Goal: Task Accomplishment & Management: Use online tool/utility

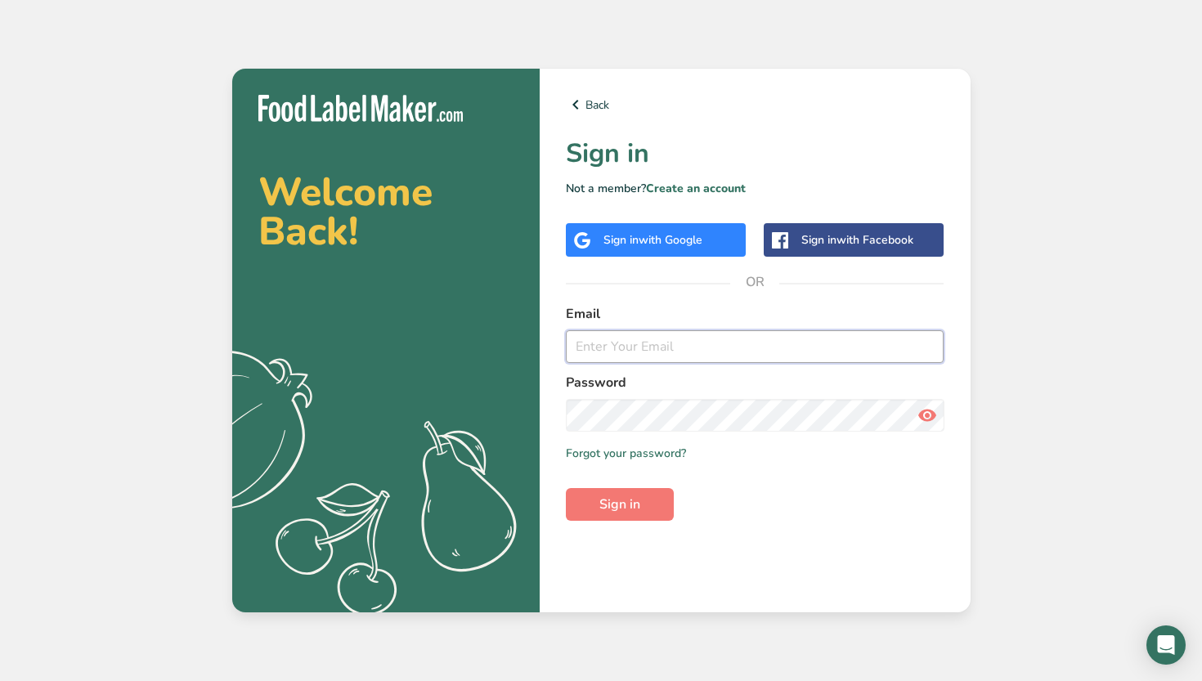
click at [601, 353] on input "email" at bounding box center [755, 346] width 379 height 33
type input "[PERSON_NAME][EMAIL_ADDRESS][DOMAIN_NAME]"
click at [566, 488] on button "Sign in" at bounding box center [620, 504] width 108 height 33
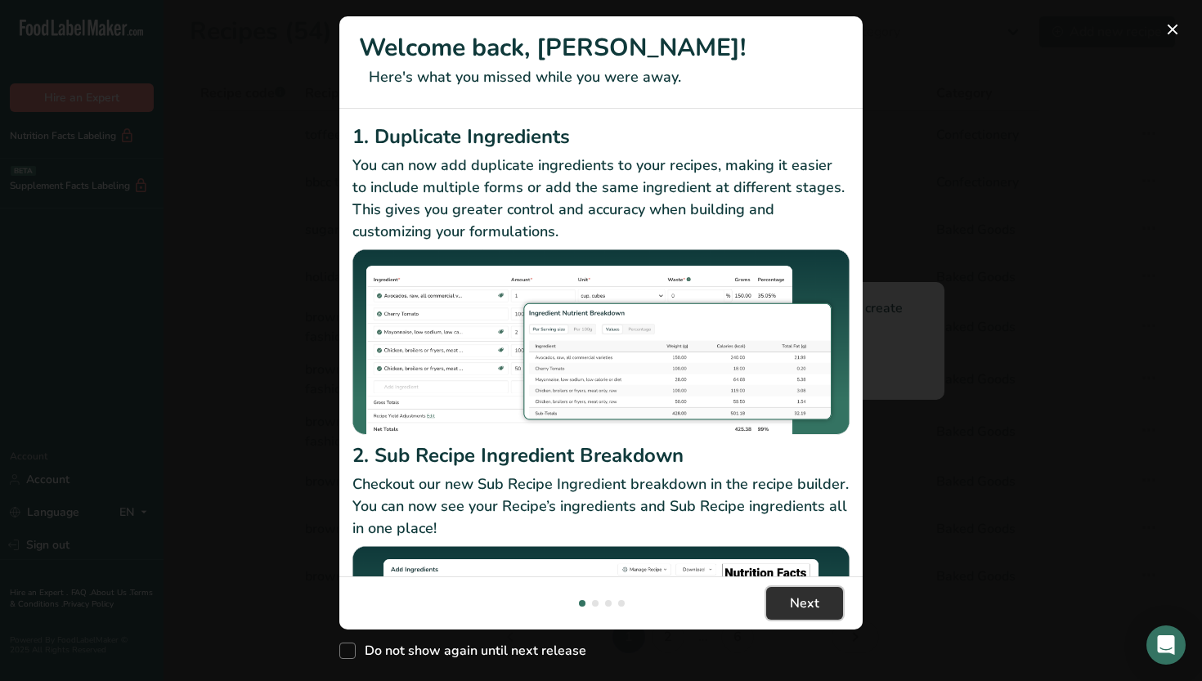
click at [795, 606] on span "Next" at bounding box center [804, 604] width 29 height 20
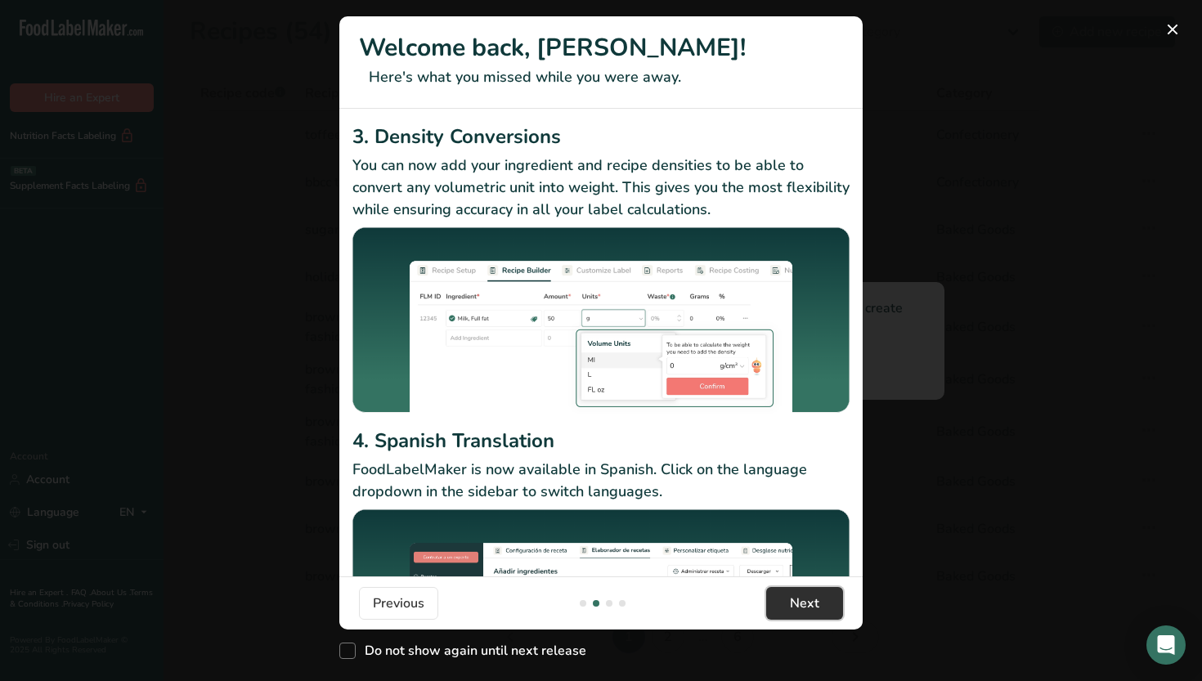
click at [795, 606] on span "Next" at bounding box center [804, 604] width 29 height 20
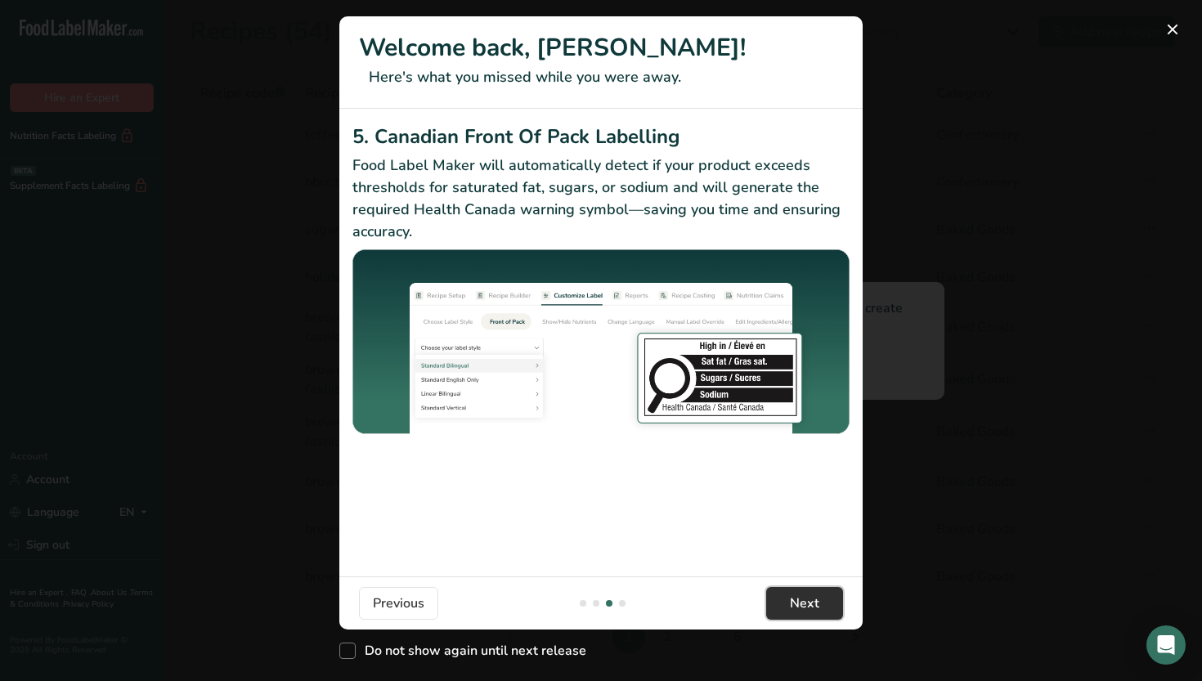
click at [795, 606] on span "Next" at bounding box center [804, 604] width 29 height 20
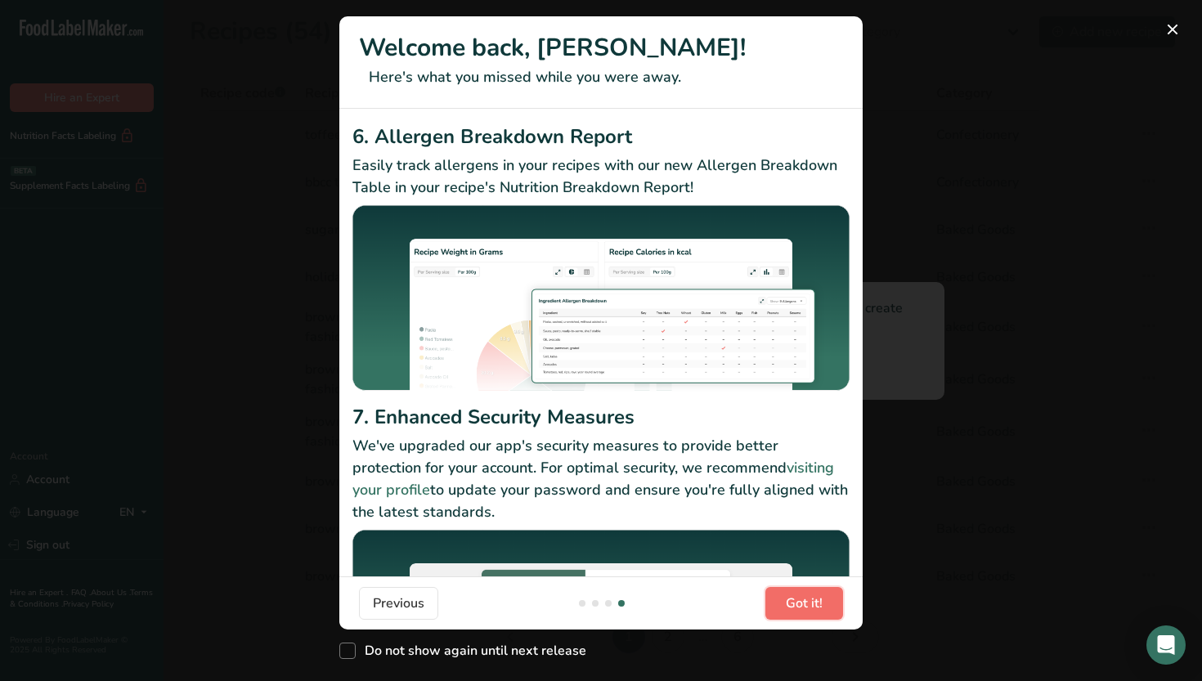
click at [795, 606] on span "Got it!" at bounding box center [804, 604] width 37 height 20
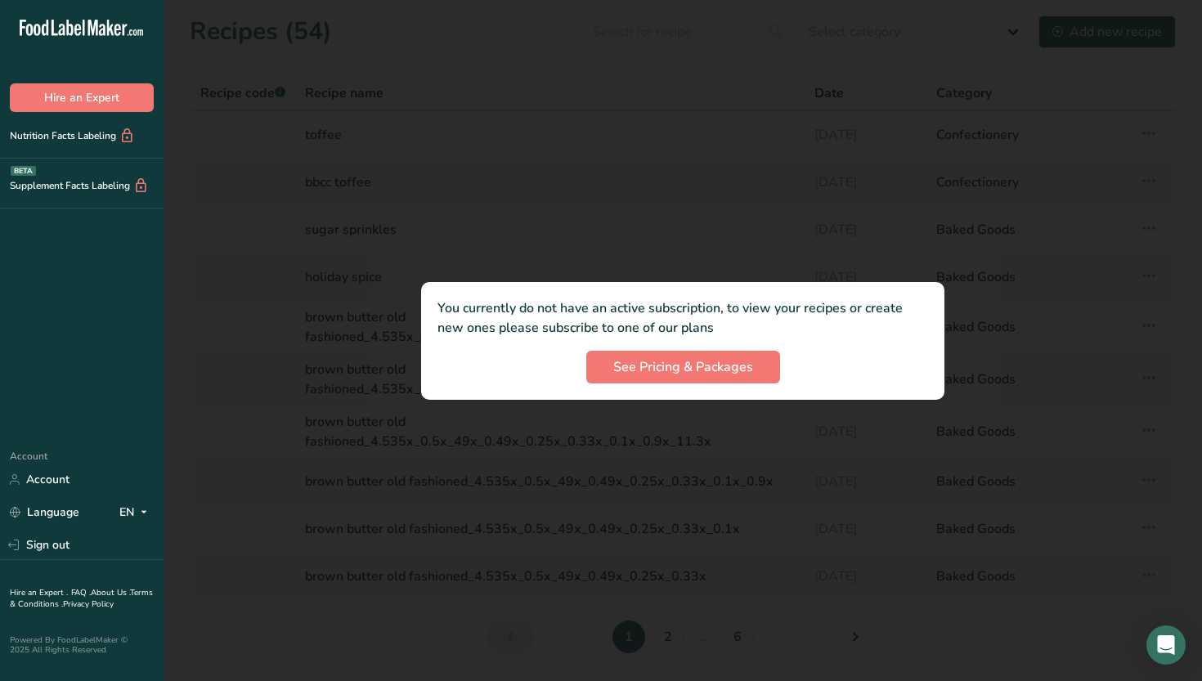
click at [539, 152] on div at bounding box center [683, 340] width 1038 height 681
click at [635, 368] on span "See Pricing & Packages" at bounding box center [683, 367] width 140 height 20
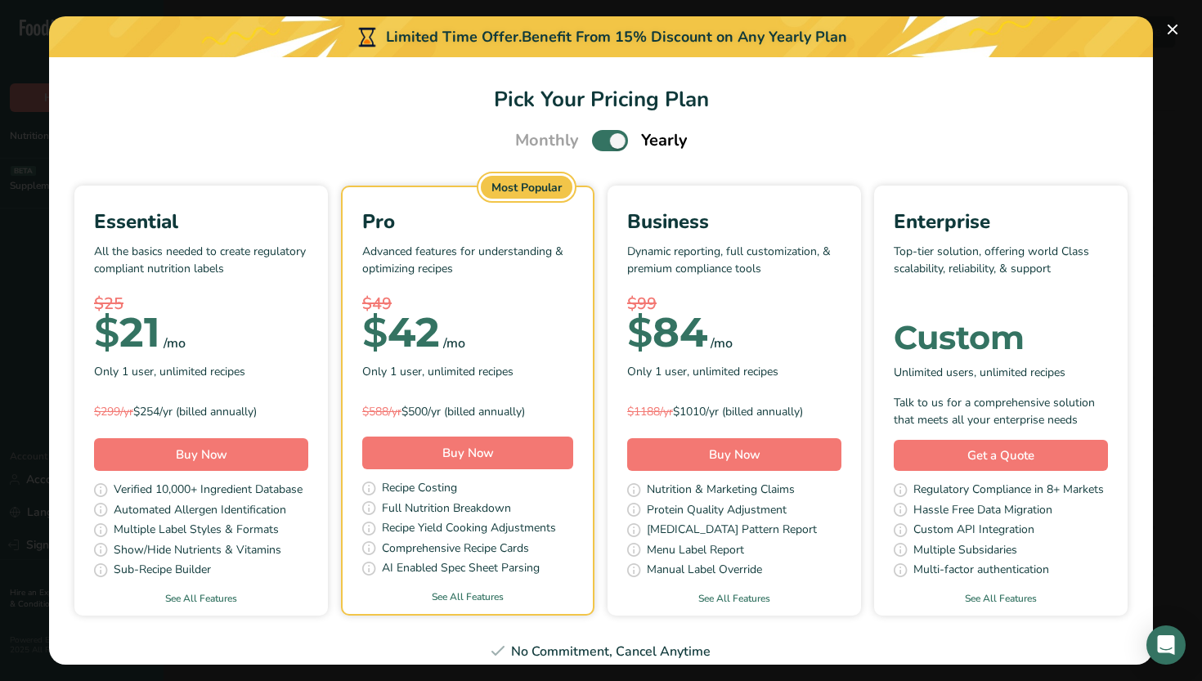
click at [613, 141] on span "Pick Your Pricing Plan Modal" at bounding box center [610, 140] width 36 height 20
click at [603, 141] on input "Pick Your Pricing Plan Modal" at bounding box center [597, 141] width 11 height 11
checkbox input "false"
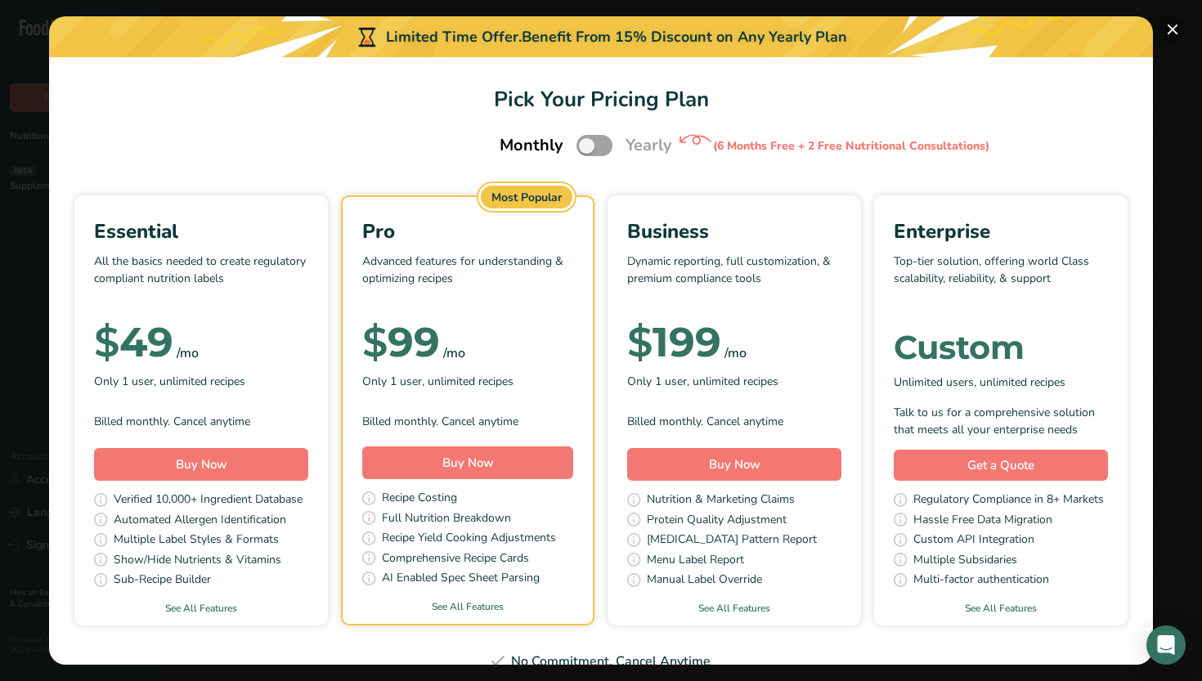
click at [1174, 25] on button "Pick Your Pricing Plan Modal" at bounding box center [1172, 29] width 26 height 26
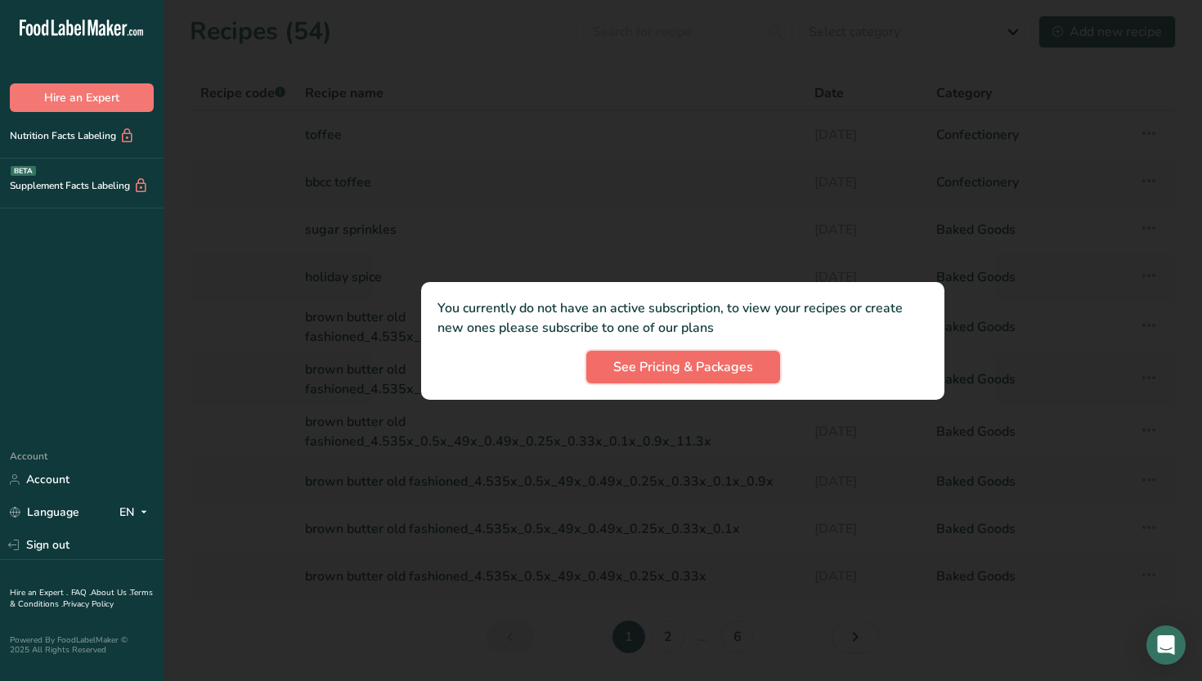
click at [682, 365] on span "See Pricing & Packages" at bounding box center [683, 367] width 140 height 20
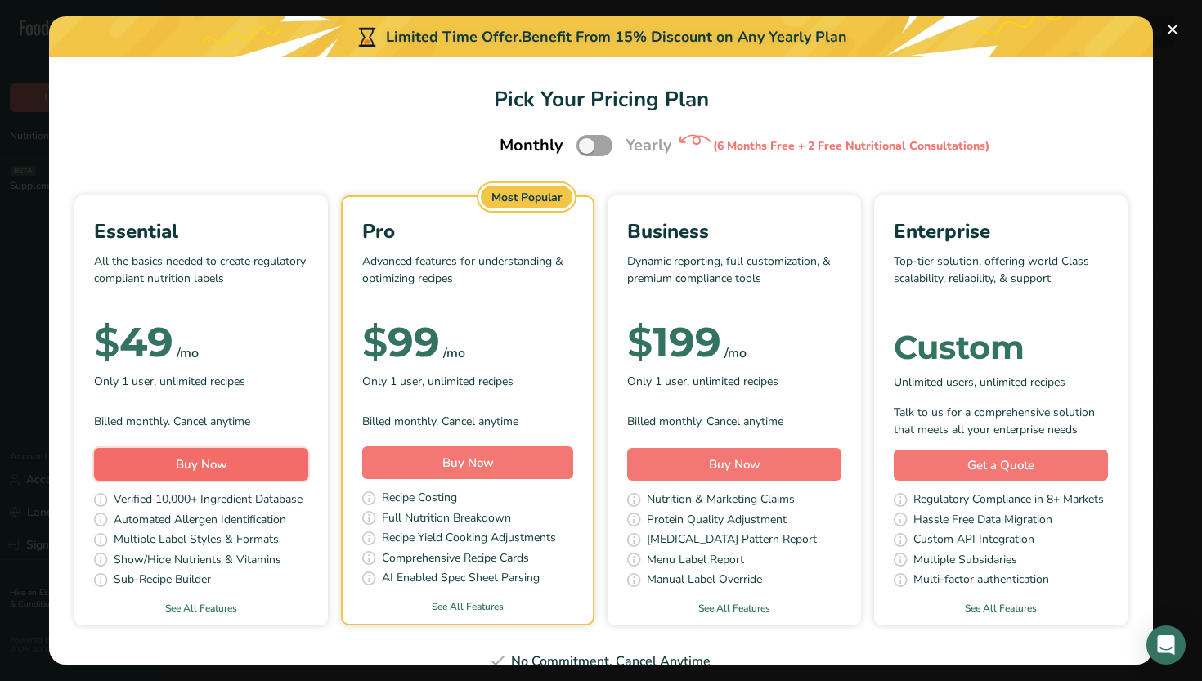
click at [195, 474] on button "Buy Now" at bounding box center [201, 464] width 214 height 33
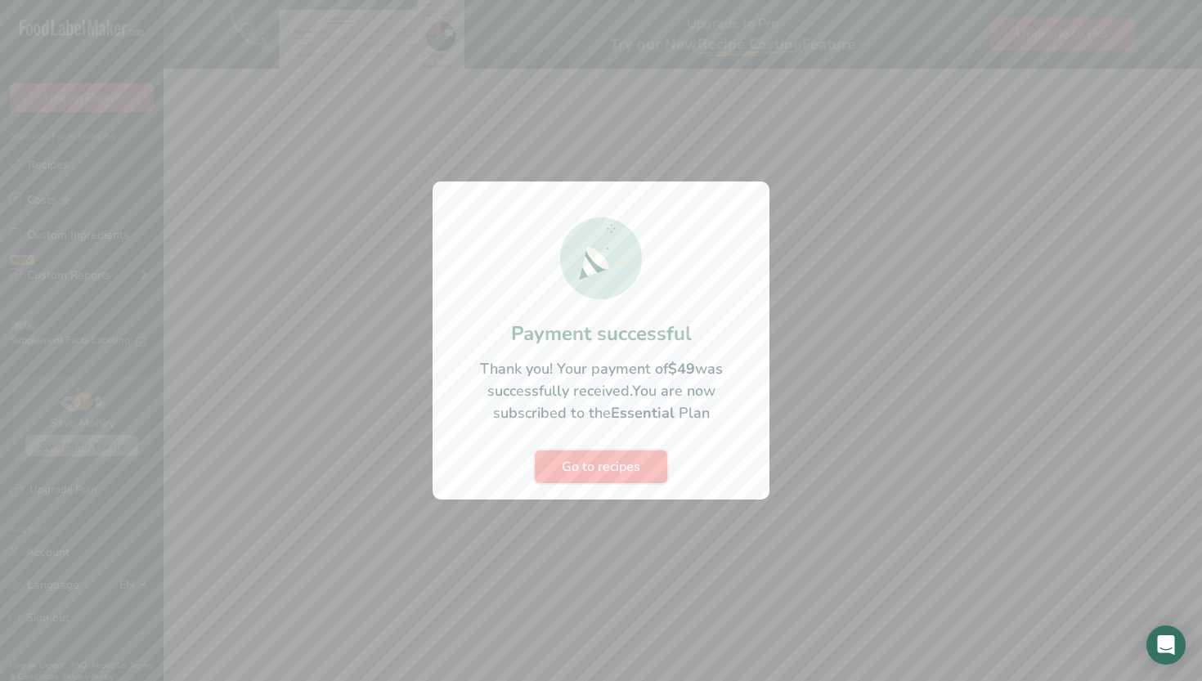
click at [630, 469] on span "Go to recipes" at bounding box center [601, 467] width 78 height 20
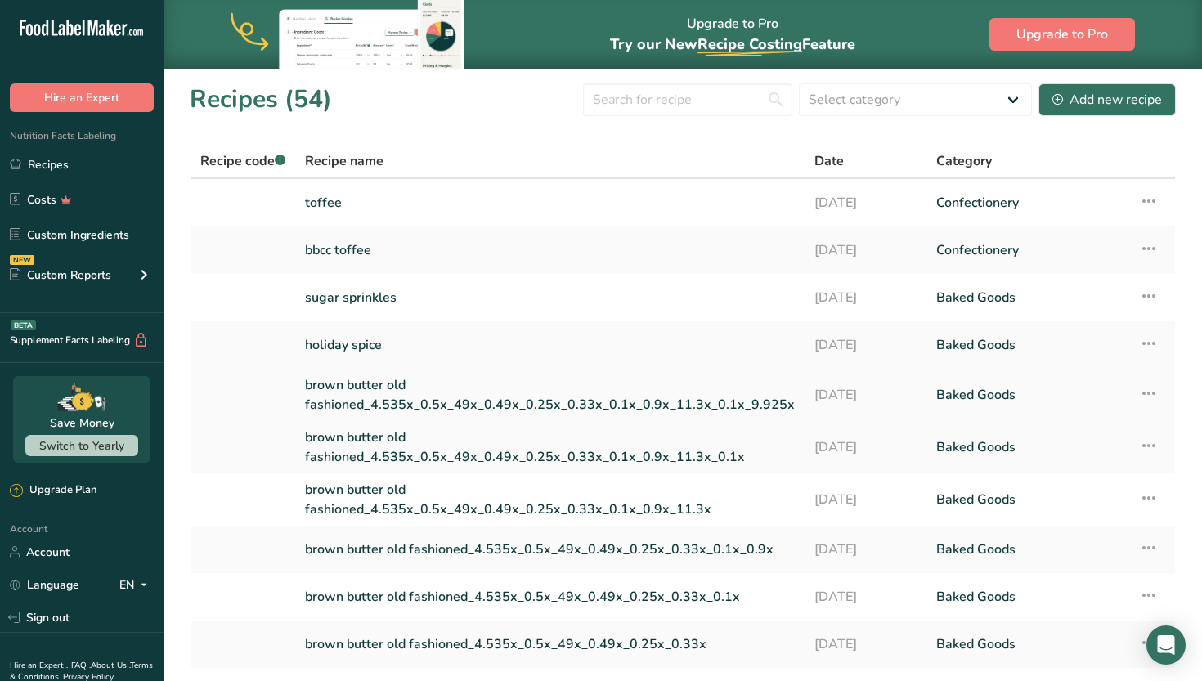
click at [398, 386] on link "brown butter old fashioned_4.535x_0.5x_49x_0.49x_0.25x_0.33x_0.1x_0.9x_11.3x_0.…" at bounding box center [550, 394] width 490 height 39
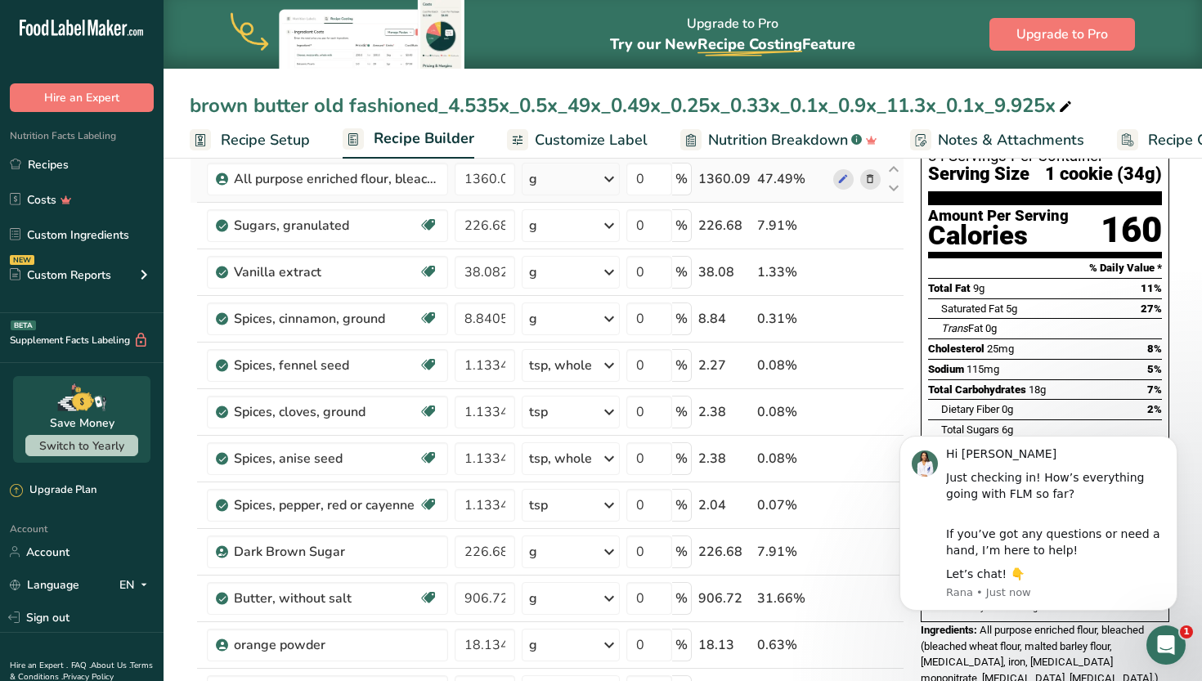
scroll to position [124, 0]
click at [1171, 443] on icon "Dismiss notification" at bounding box center [1172, 440] width 9 height 9
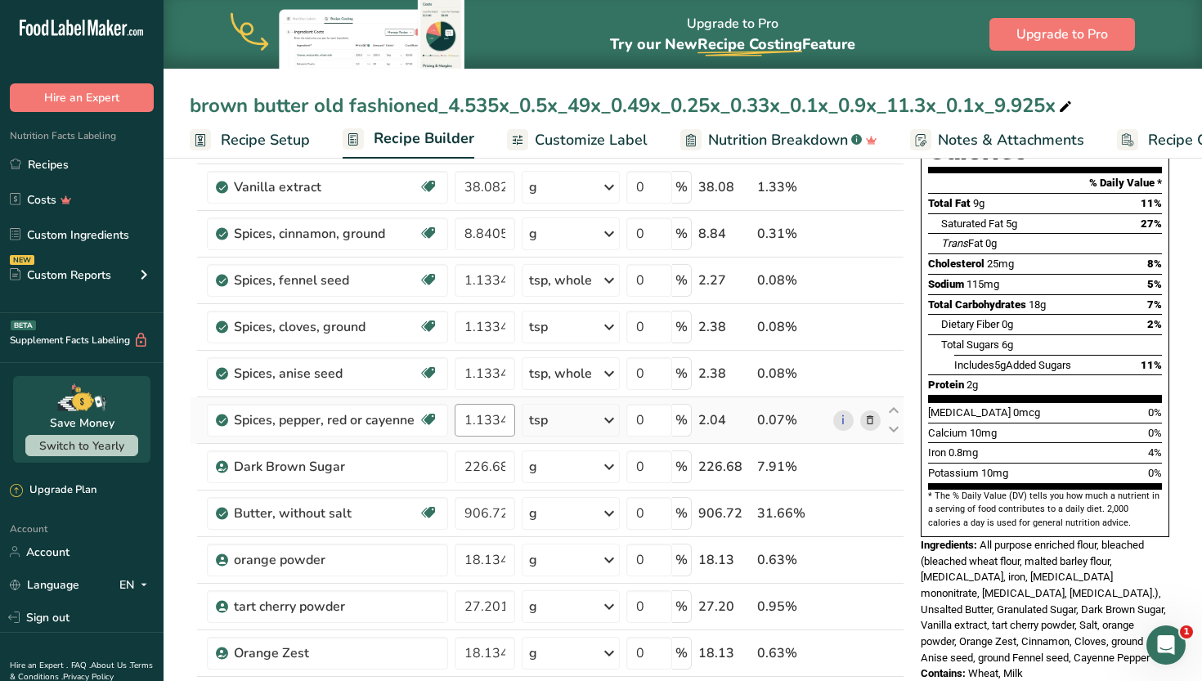
scroll to position [179, 0]
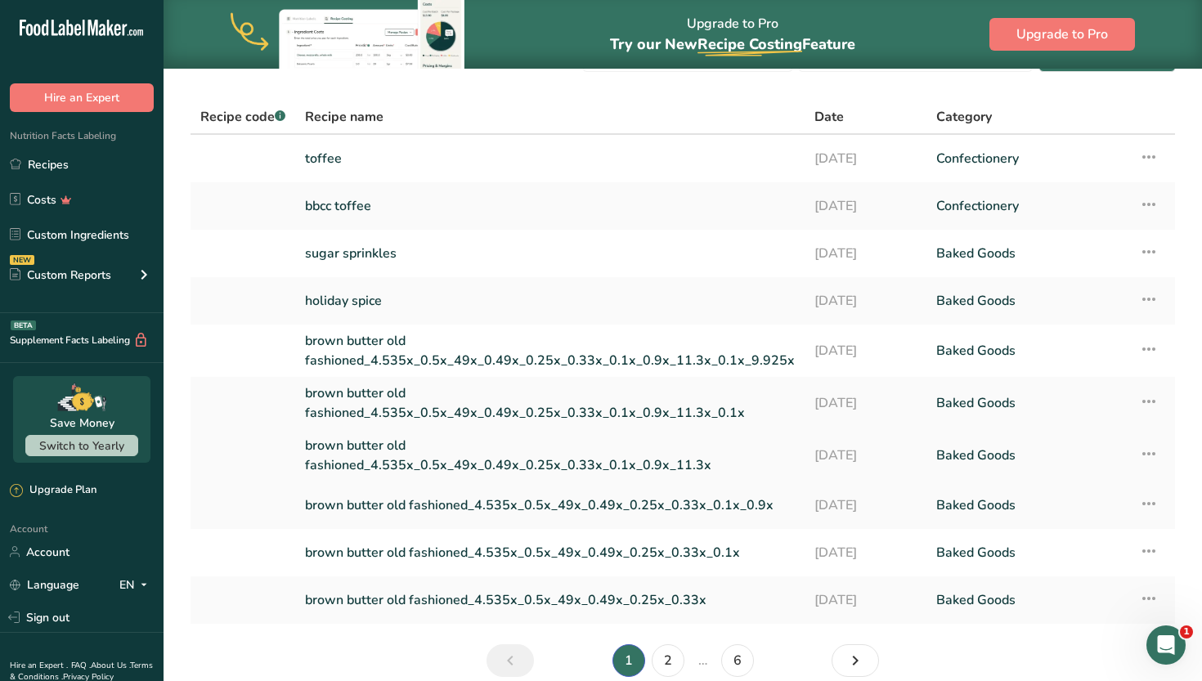
scroll to position [115, 0]
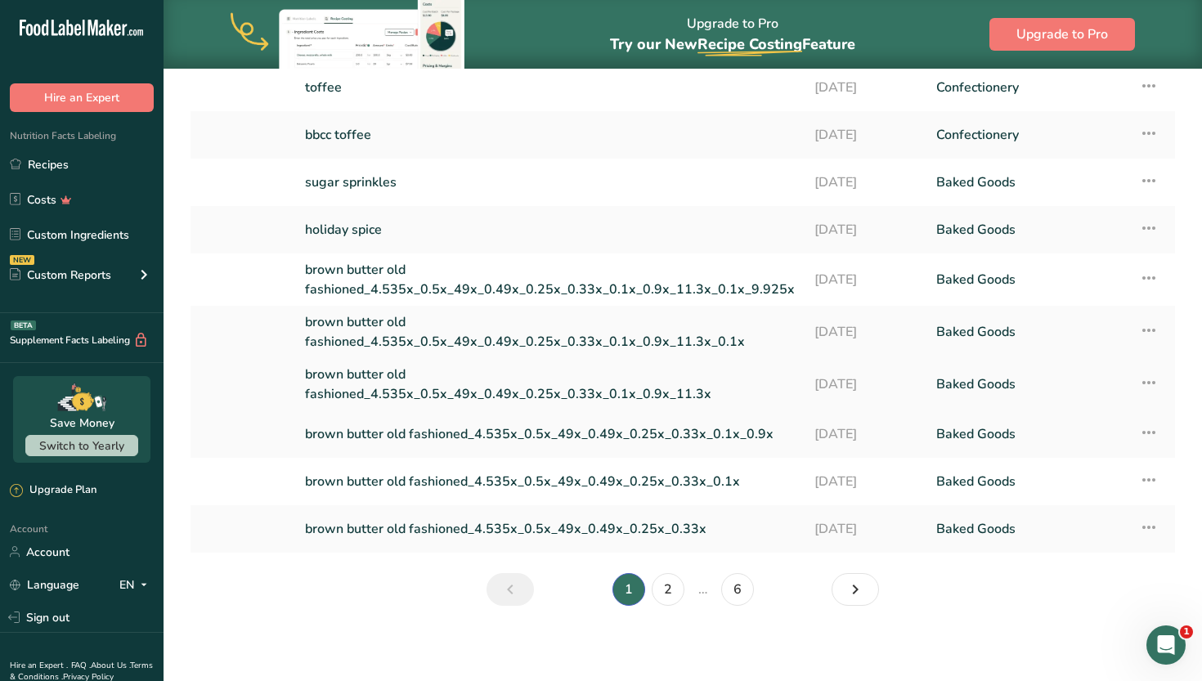
click at [480, 482] on link "brown butter old fashioned_4.535x_0.5x_49x_0.49x_0.25x_0.33x_0.1x" at bounding box center [550, 481] width 490 height 34
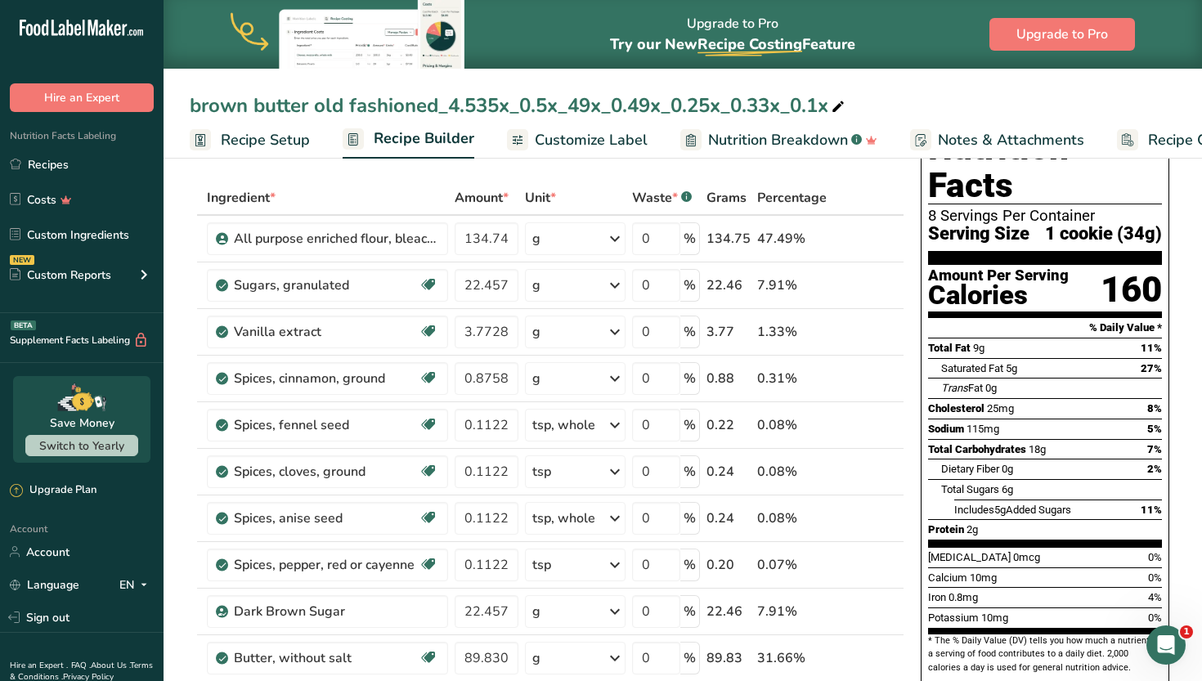
scroll to position [65, 0]
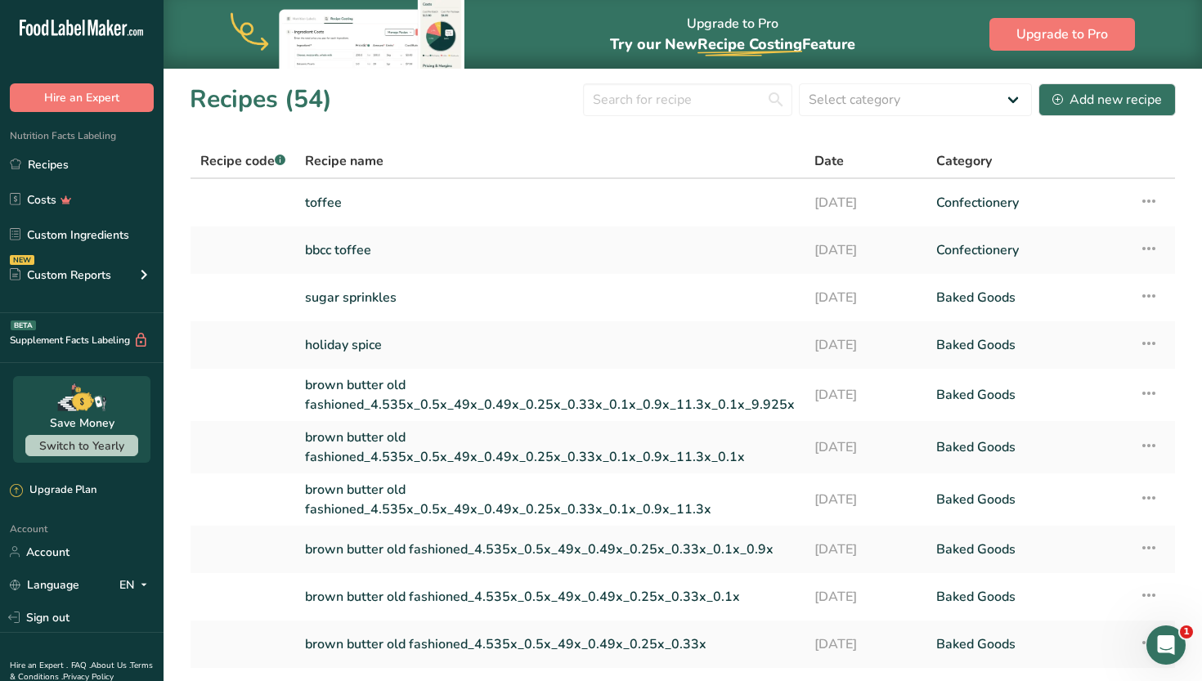
scroll to position [119, 0]
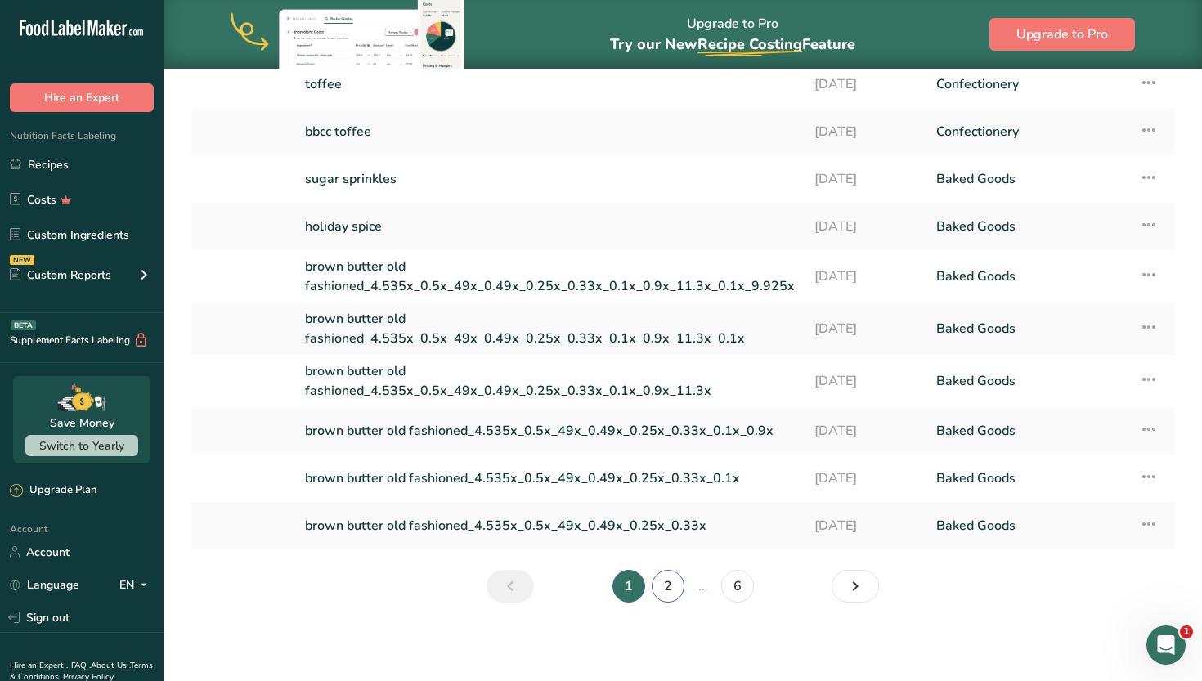
click at [662, 589] on link "2" at bounding box center [668, 586] width 33 height 33
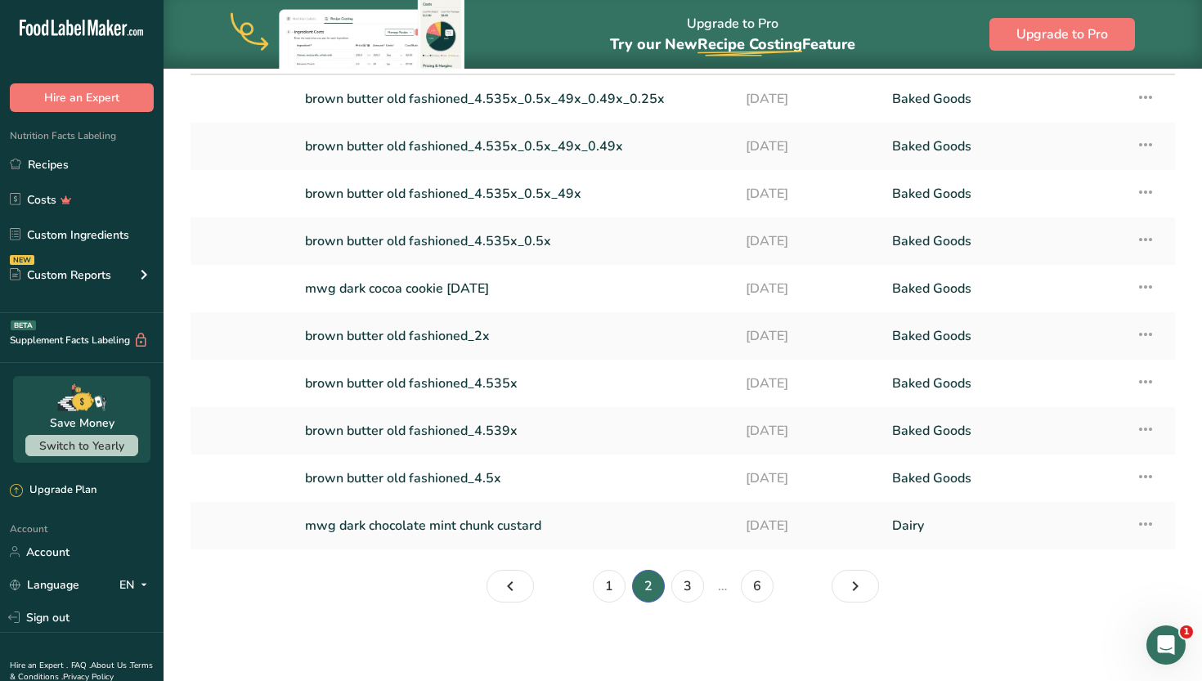
scroll to position [104, 0]
click at [489, 483] on link "brown butter old fashioned_4.5x" at bounding box center [515, 478] width 421 height 34
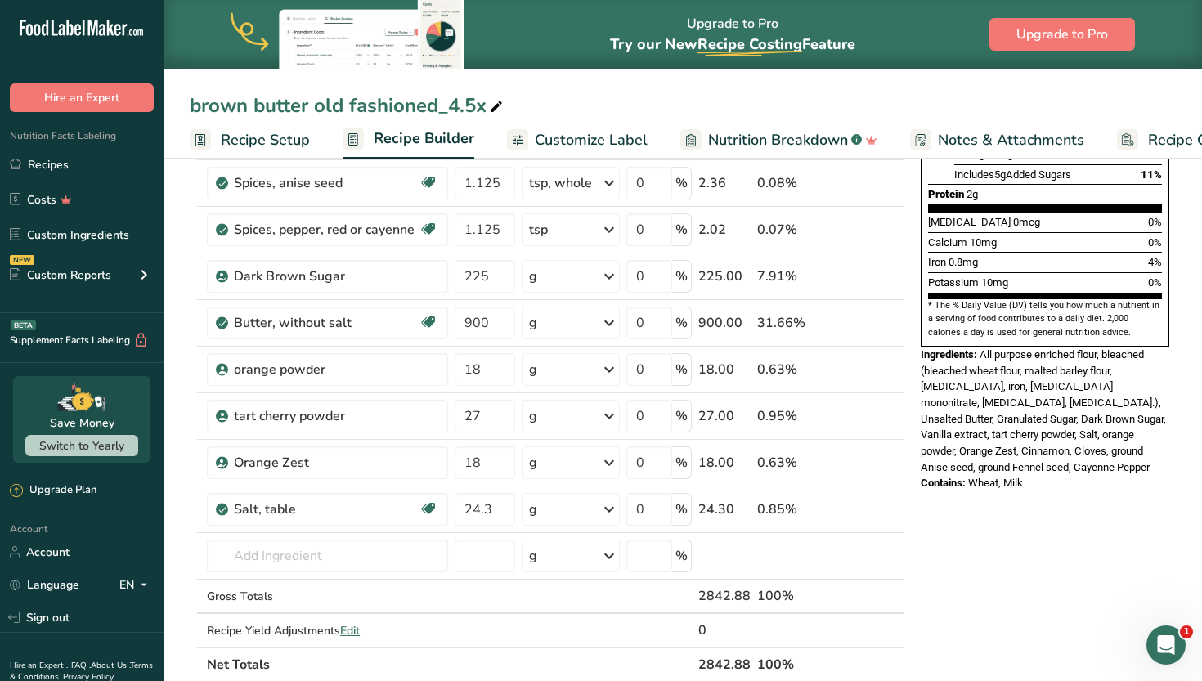
scroll to position [396, 0]
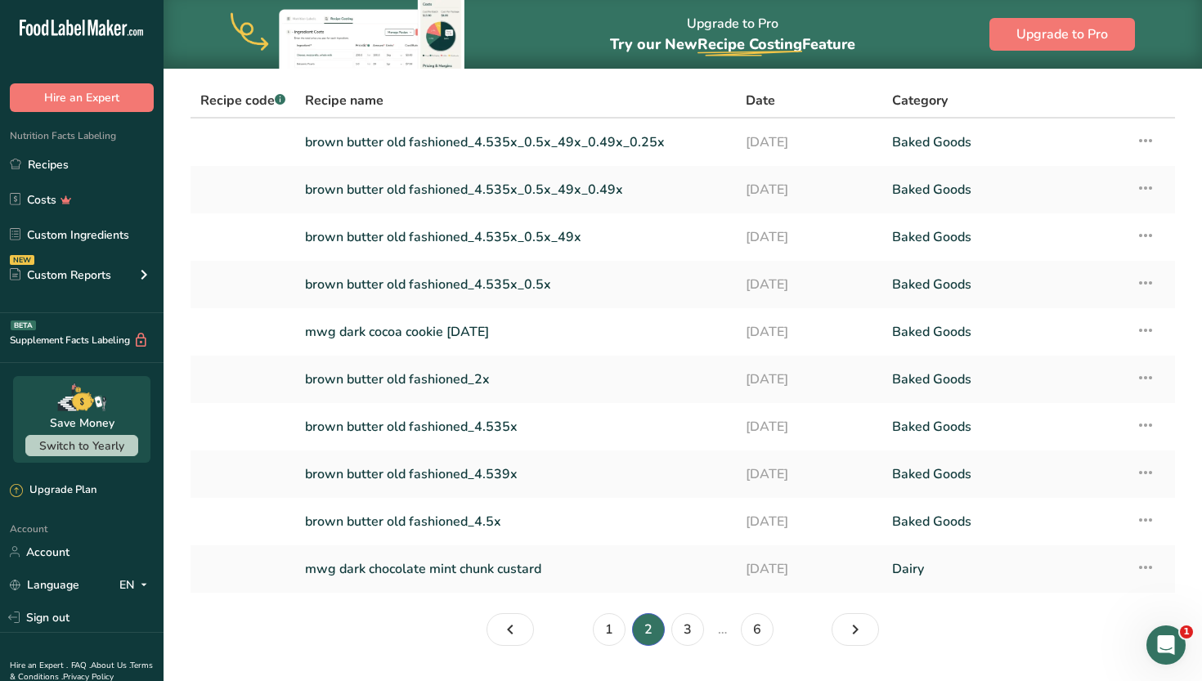
scroll to position [61, 0]
click at [686, 627] on link "3" at bounding box center [687, 628] width 33 height 33
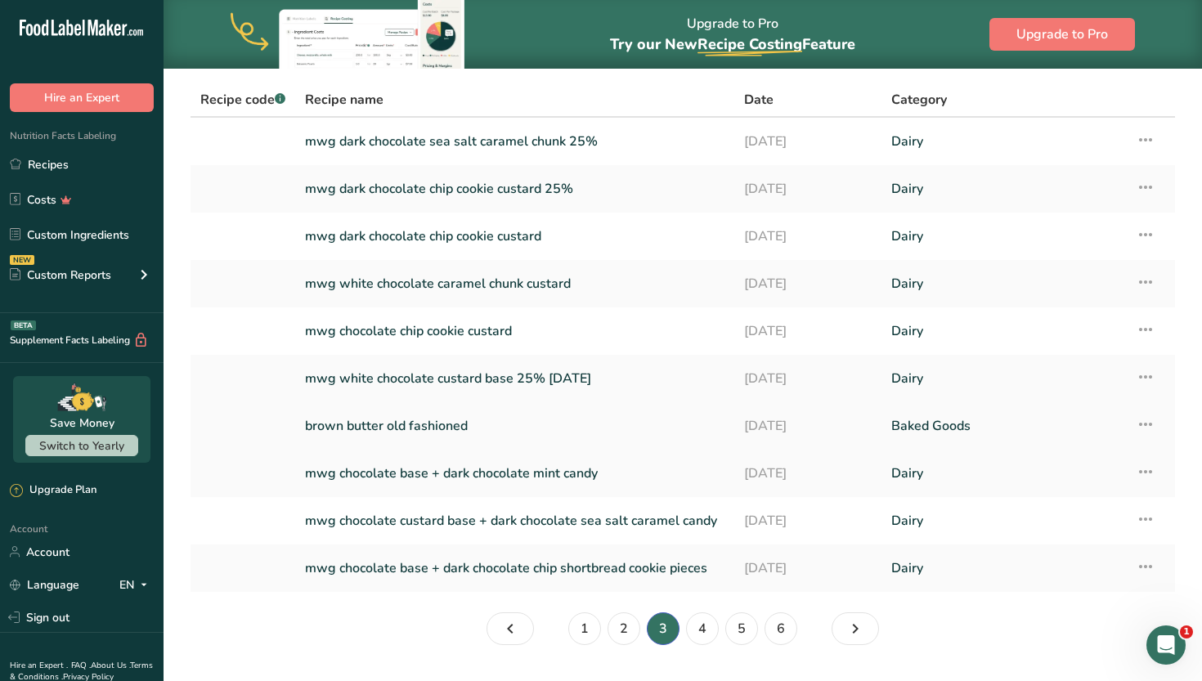
click at [628, 425] on link "brown butter old fashioned" at bounding box center [514, 426] width 419 height 34
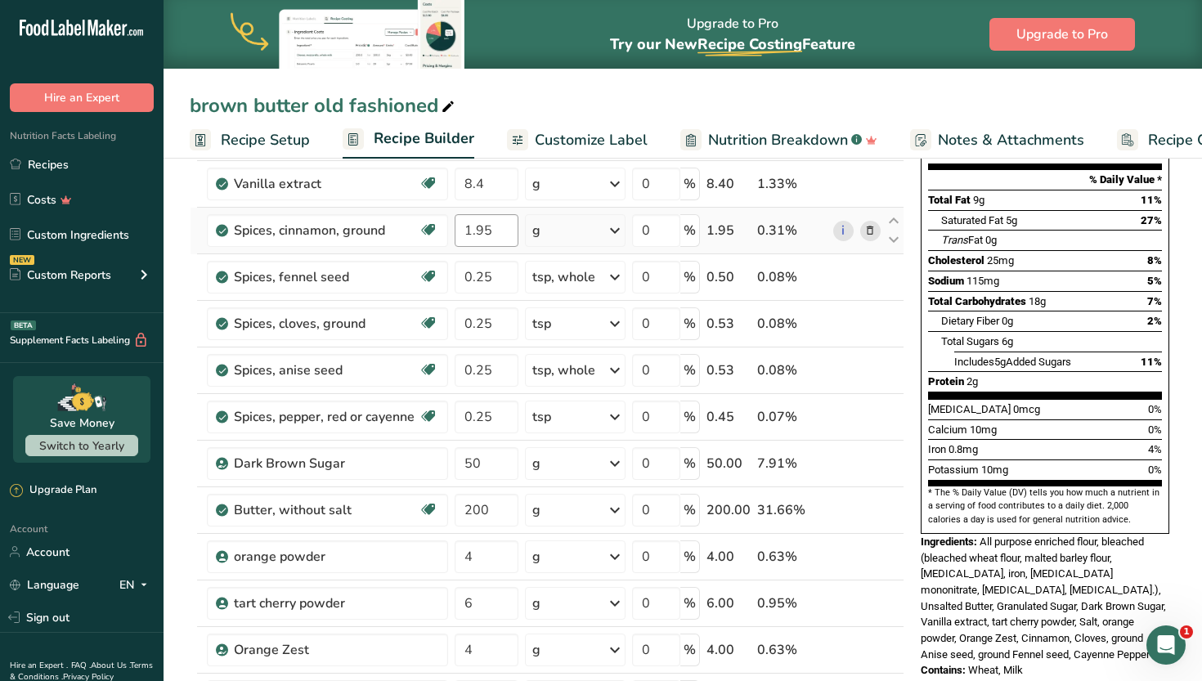
scroll to position [218, 0]
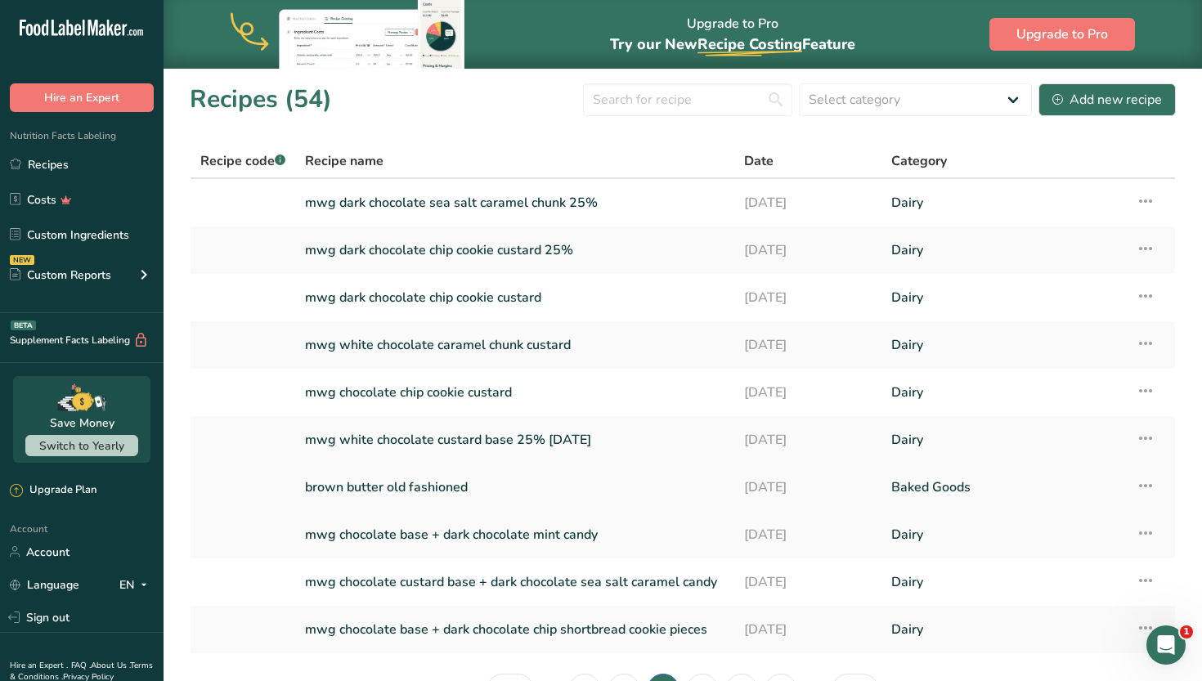
scroll to position [104, 0]
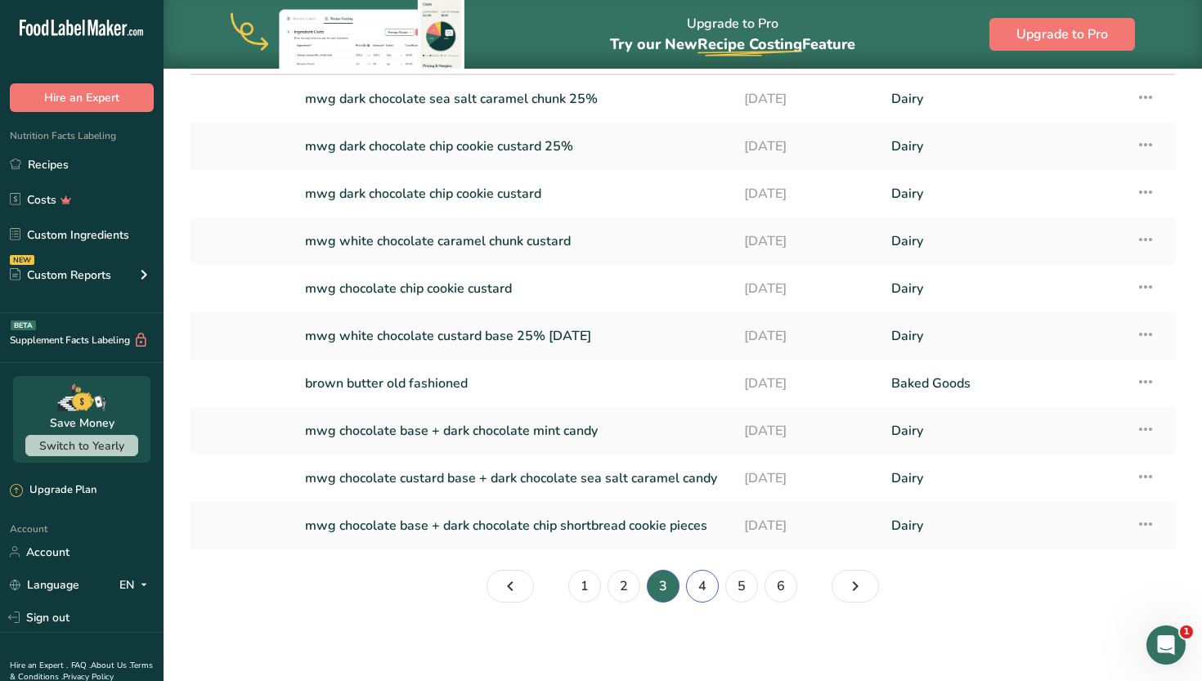
click at [694, 592] on link "4" at bounding box center [702, 586] width 33 height 33
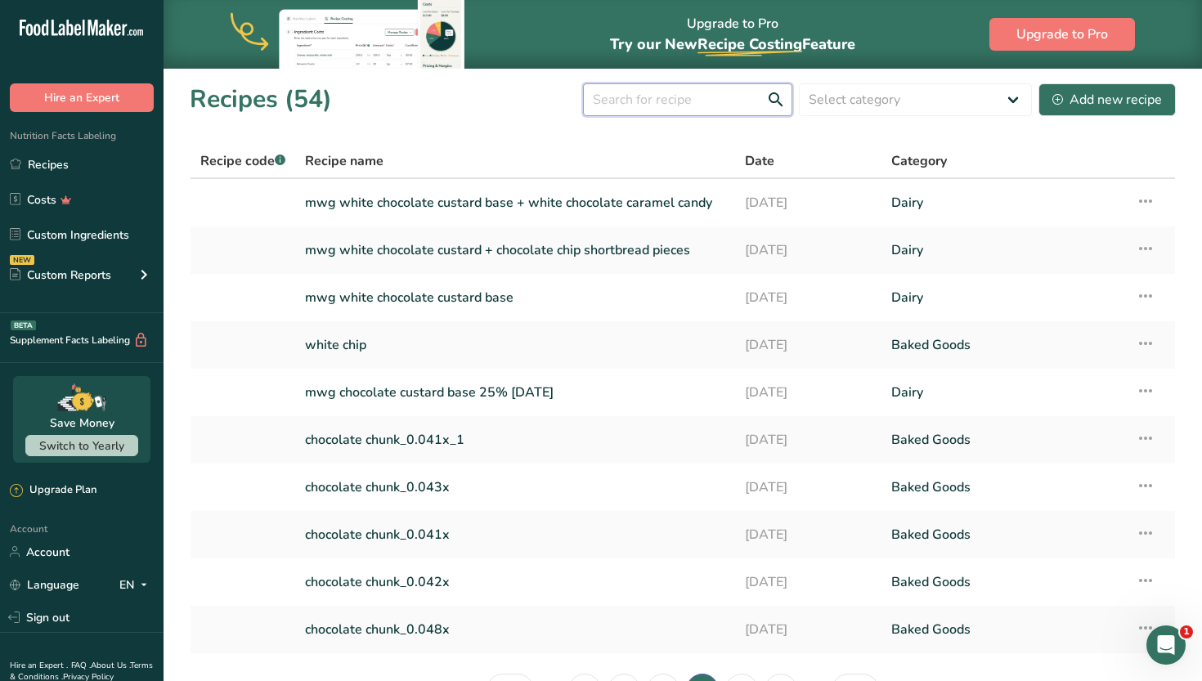
click at [729, 106] on input "text" at bounding box center [687, 99] width 209 height 33
type input "old fashioned"
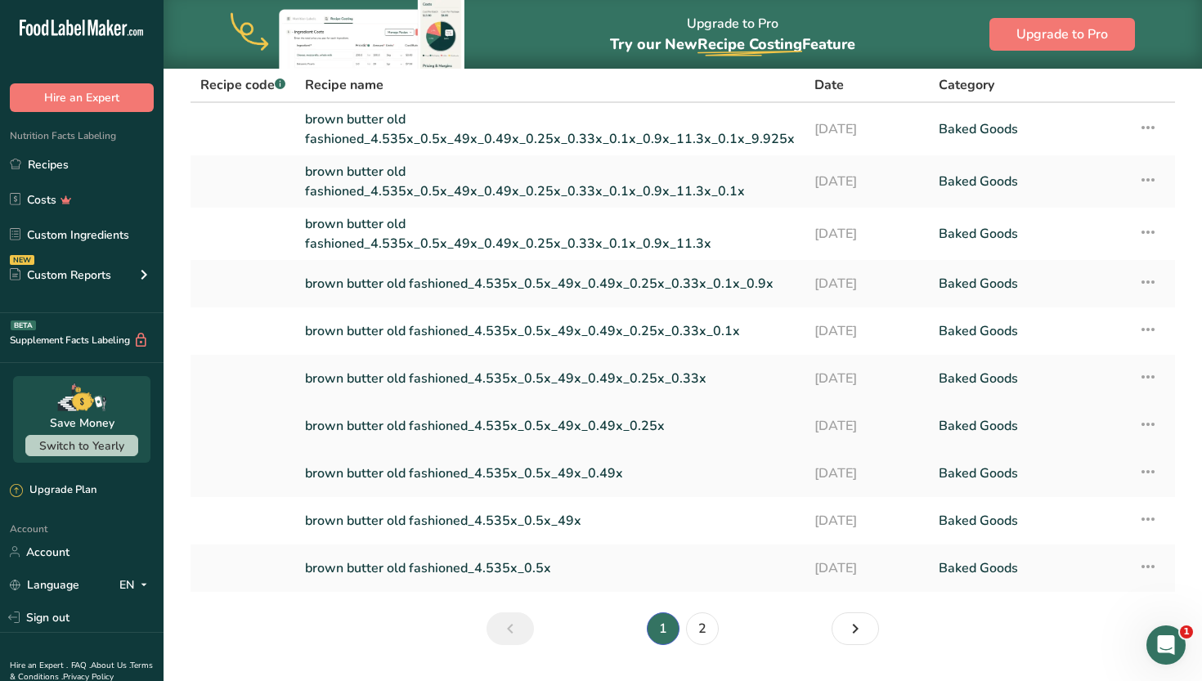
scroll to position [119, 0]
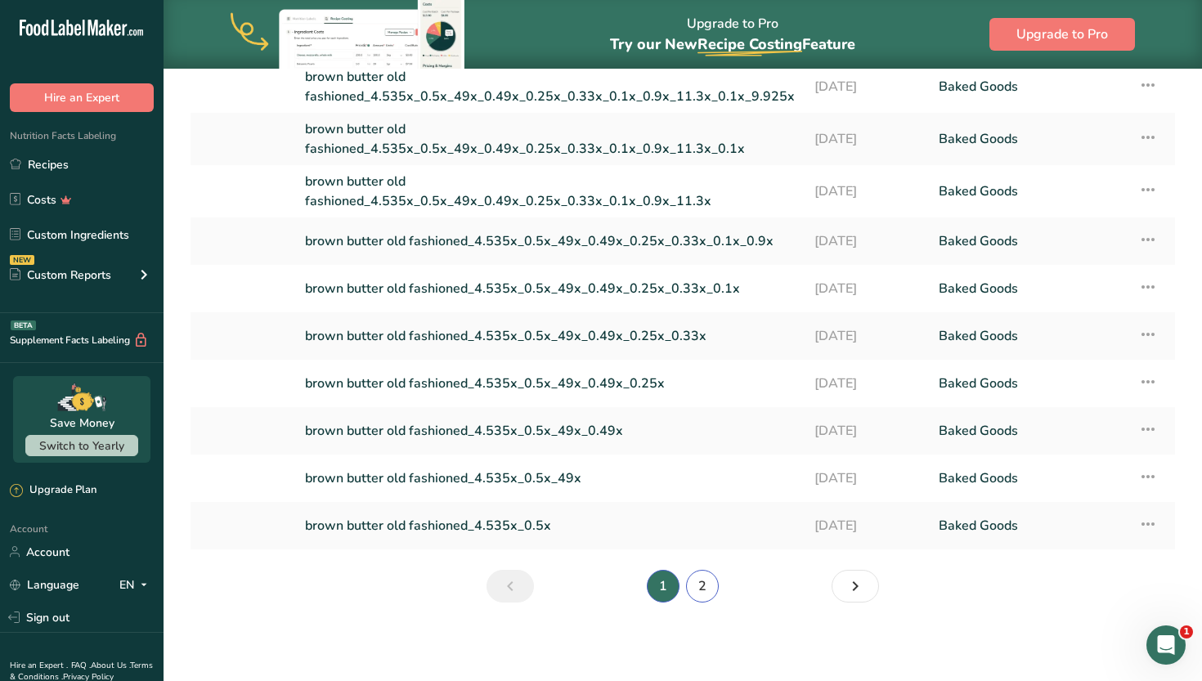
click at [705, 576] on link "2" at bounding box center [702, 586] width 33 height 33
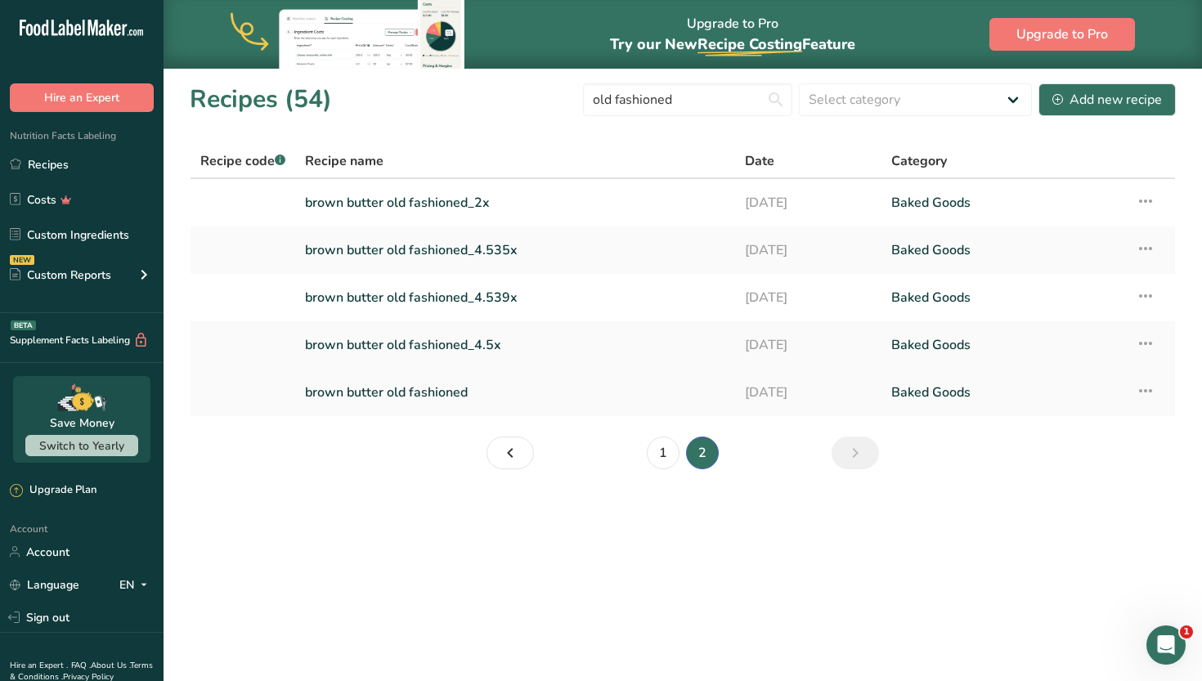
click at [580, 396] on link "brown butter old fashioned" at bounding box center [515, 392] width 420 height 34
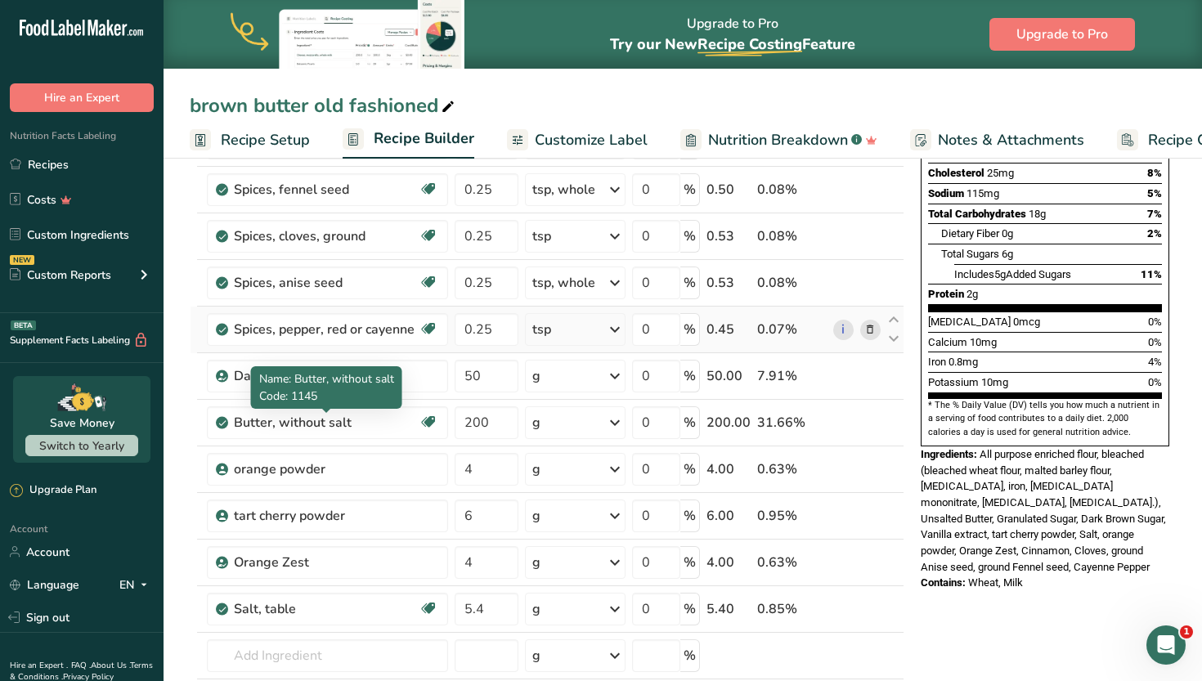
scroll to position [302, 0]
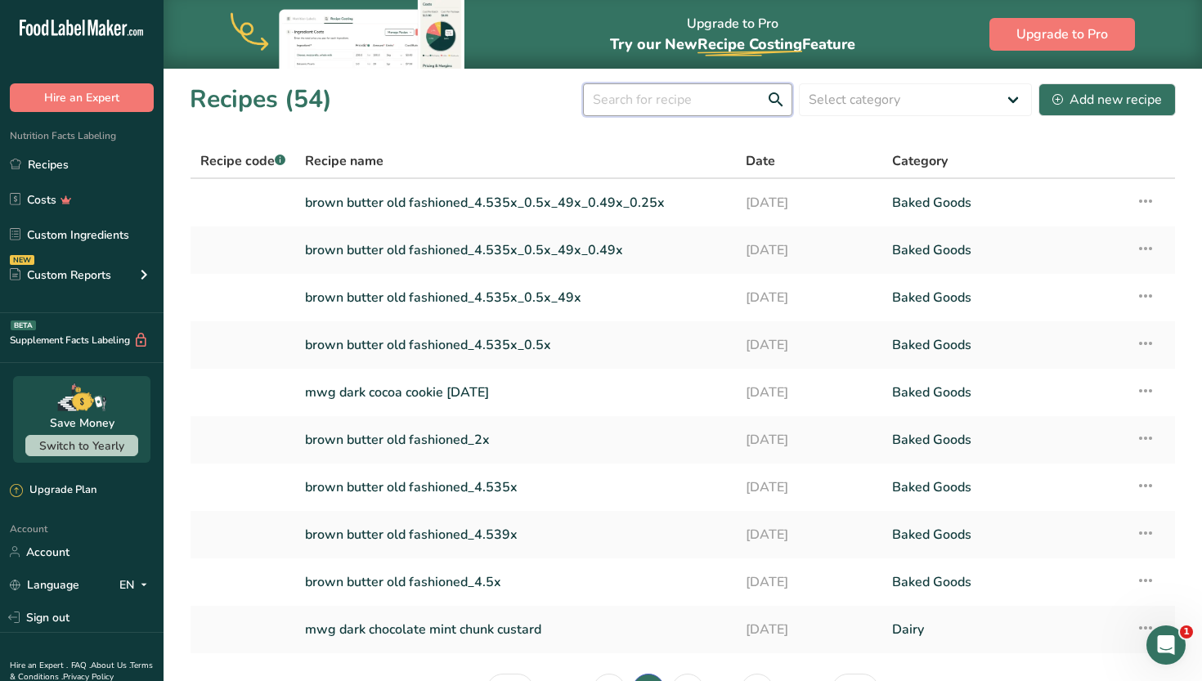
click at [718, 105] on input "text" at bounding box center [687, 99] width 209 height 33
type input "old fashioned"
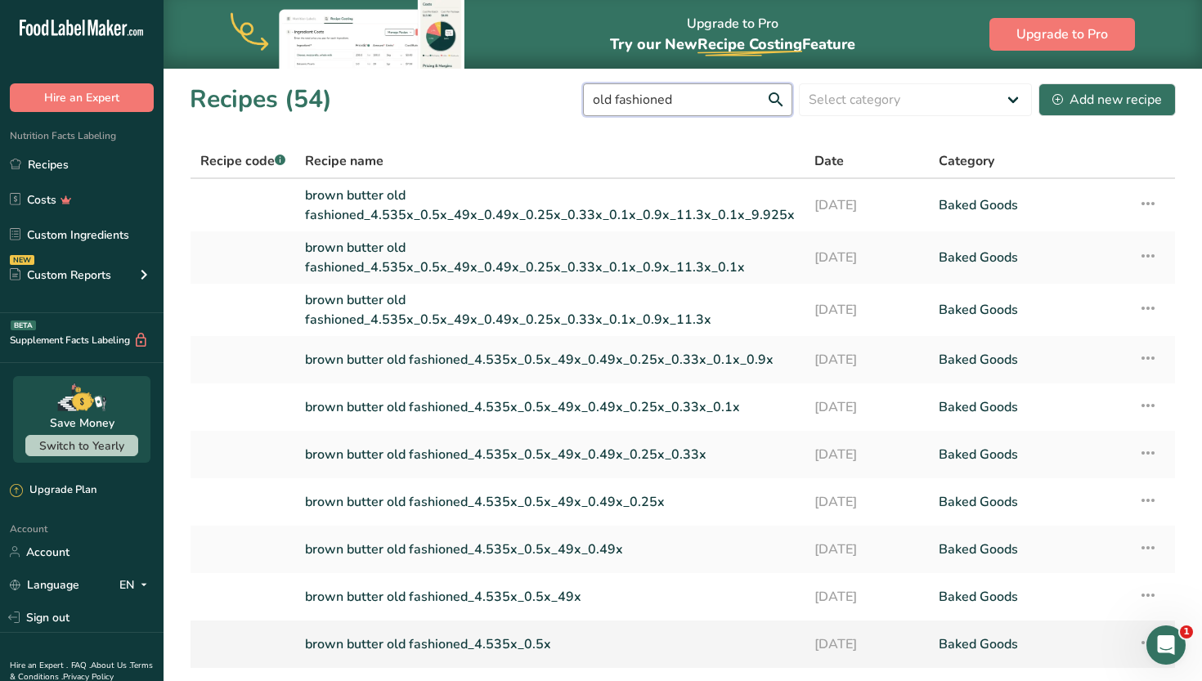
scroll to position [119, 0]
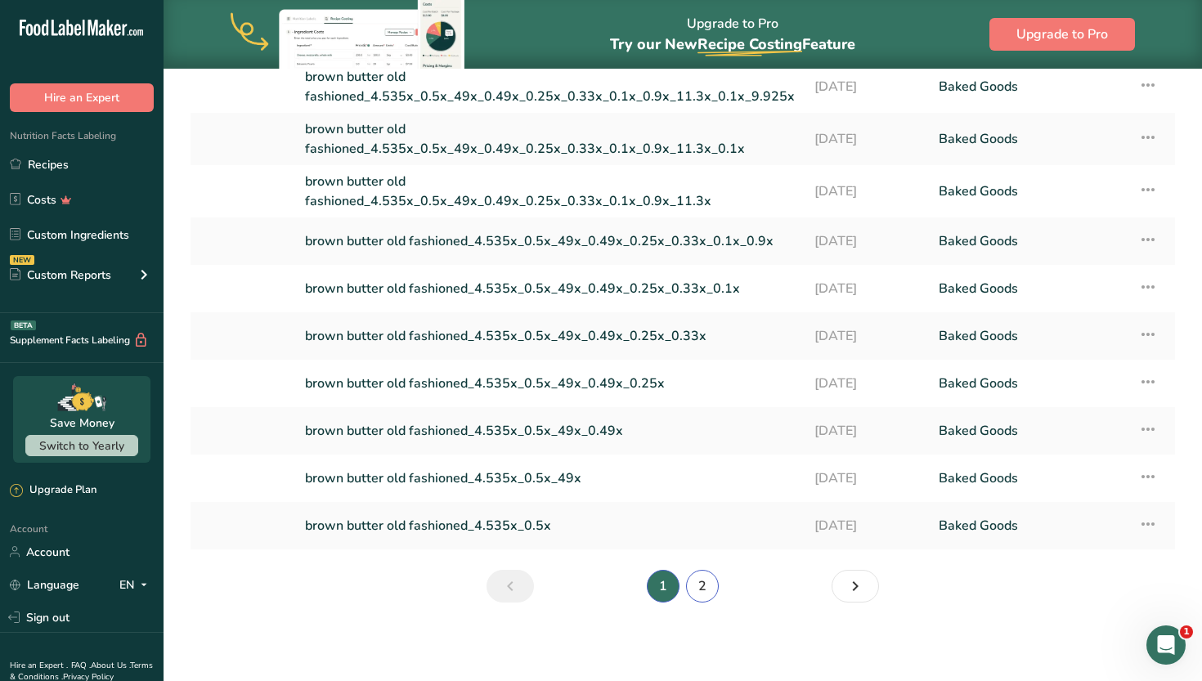
click at [695, 588] on link "2" at bounding box center [702, 586] width 33 height 33
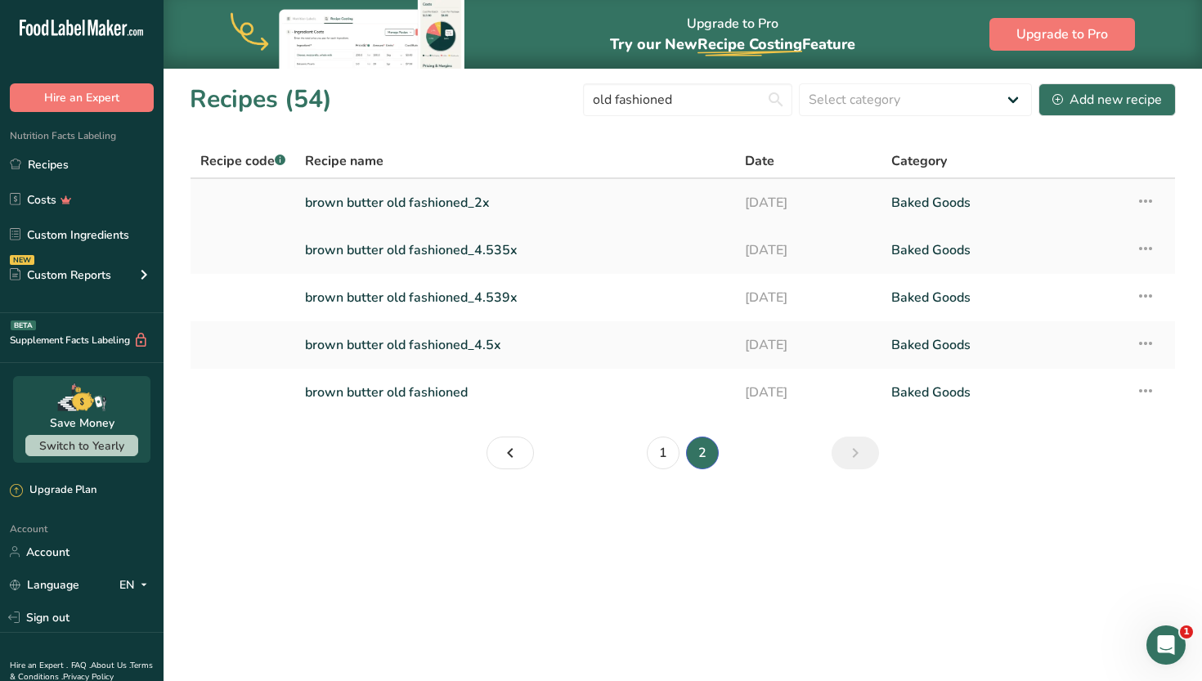
click at [600, 199] on link "brown butter old fashioned_2x" at bounding box center [515, 203] width 420 height 34
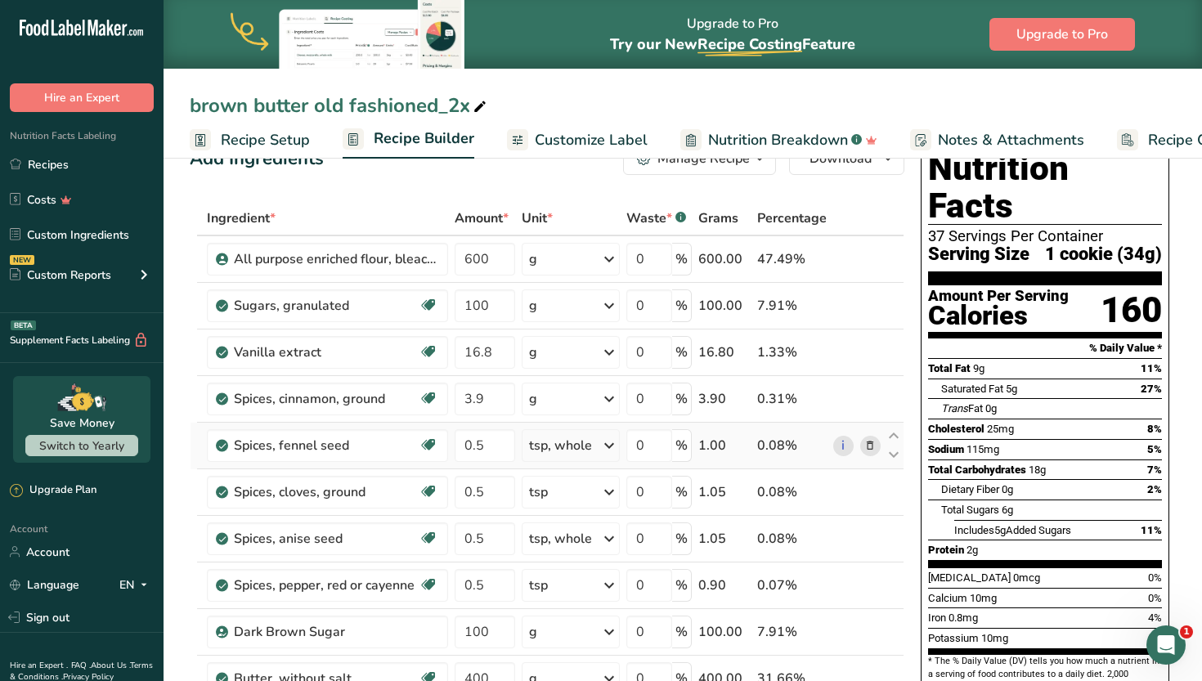
scroll to position [43, 0]
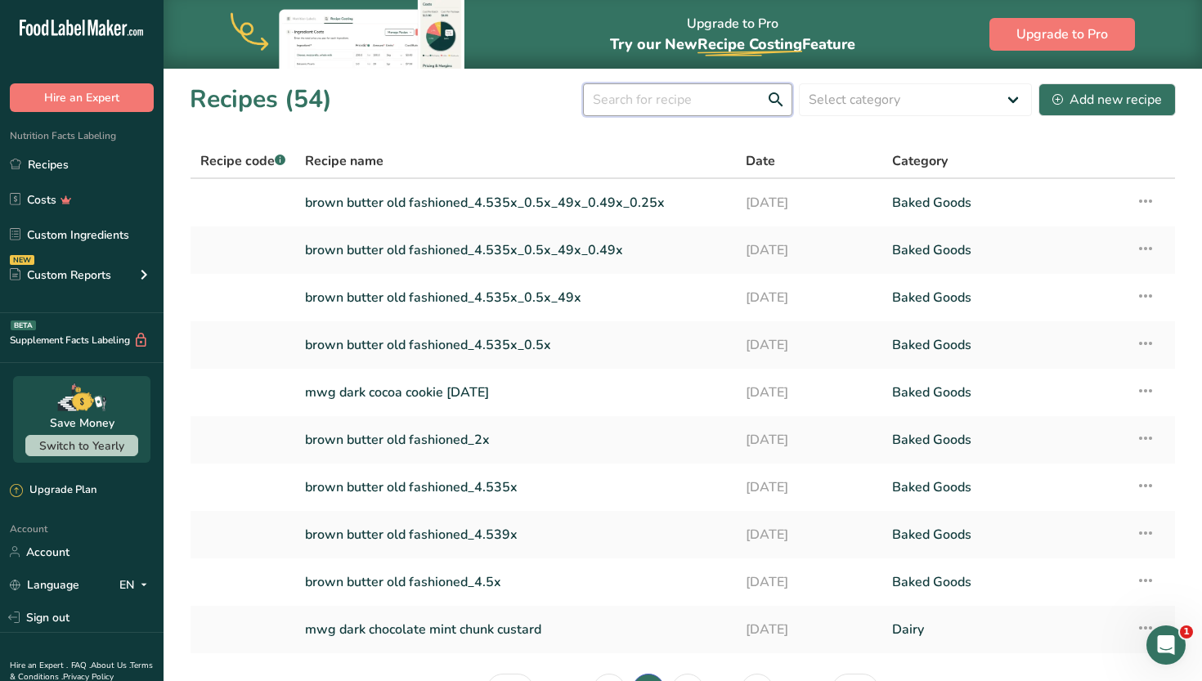
click at [694, 103] on input "text" at bounding box center [687, 99] width 209 height 33
type input "old fashioned"
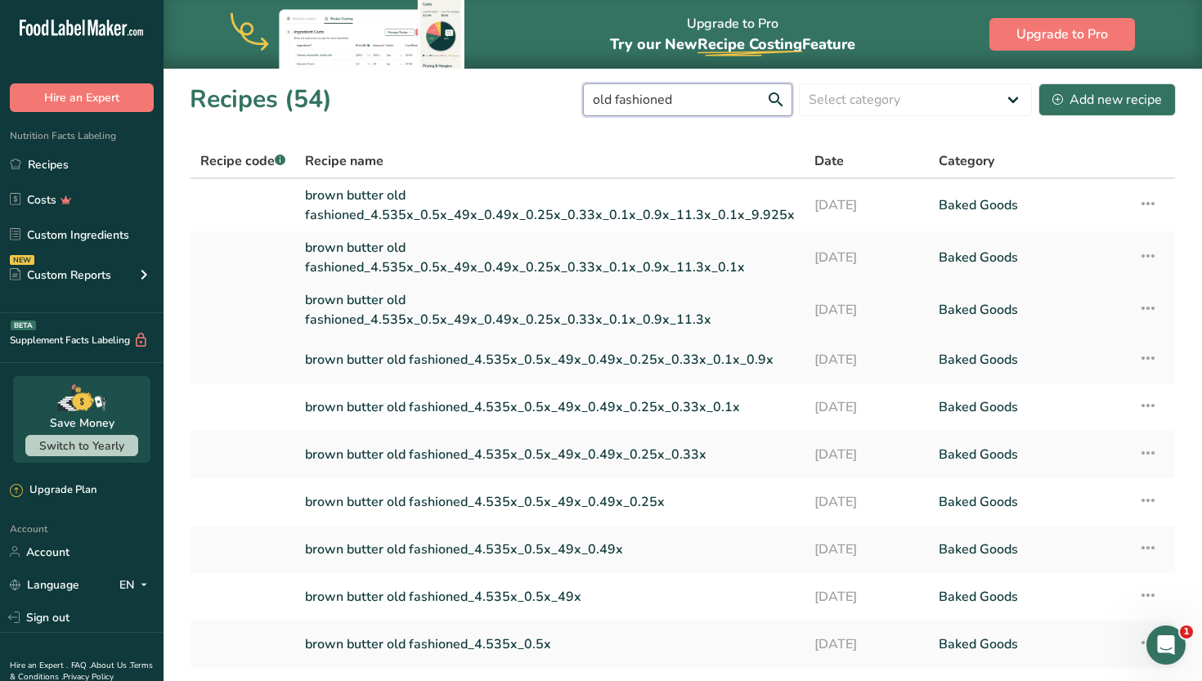
scroll to position [119, 0]
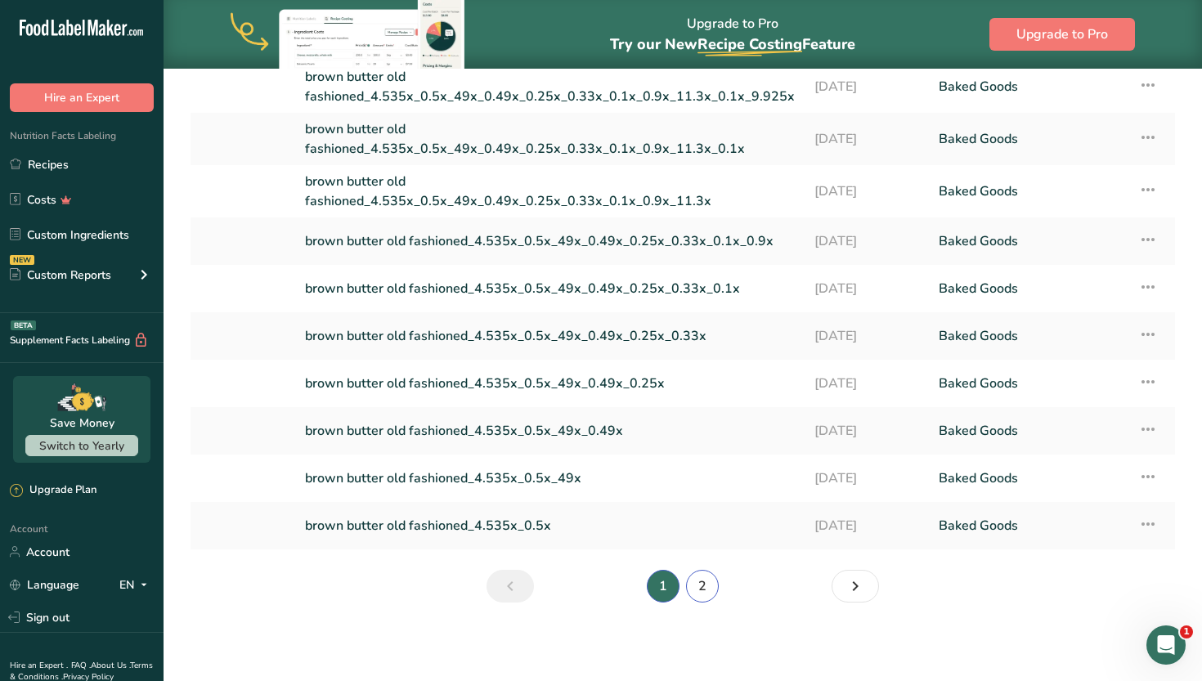
click at [699, 583] on link "2" at bounding box center [702, 586] width 33 height 33
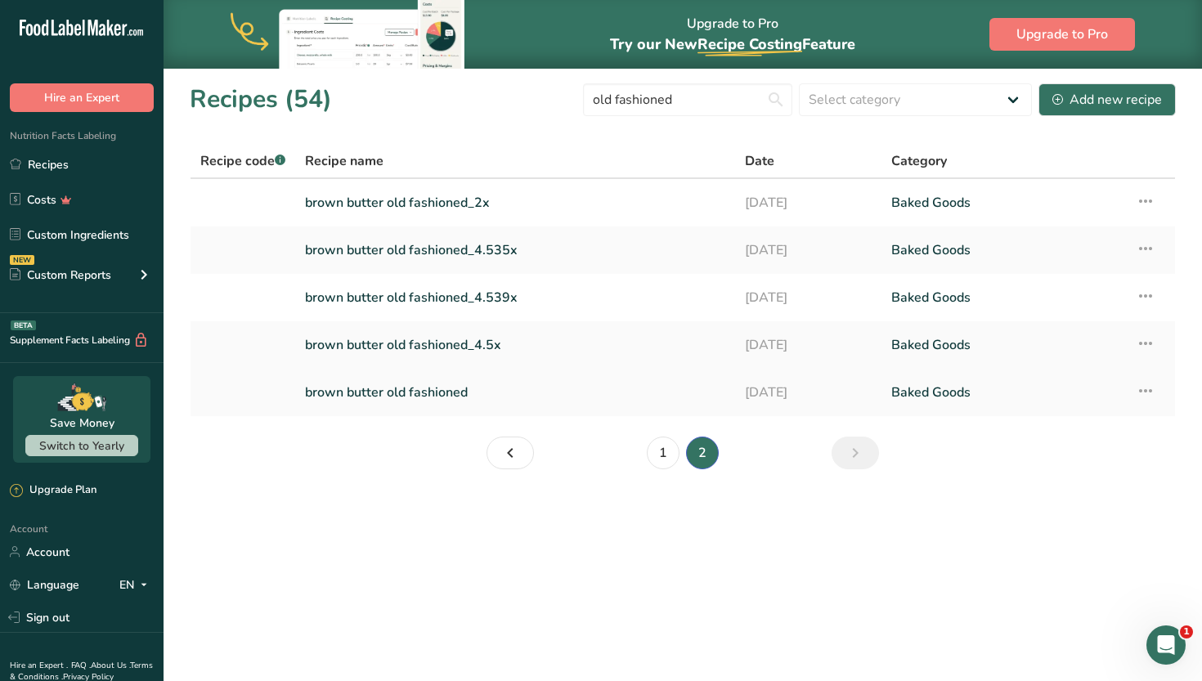
click at [522, 401] on link "brown butter old fashioned" at bounding box center [515, 392] width 420 height 34
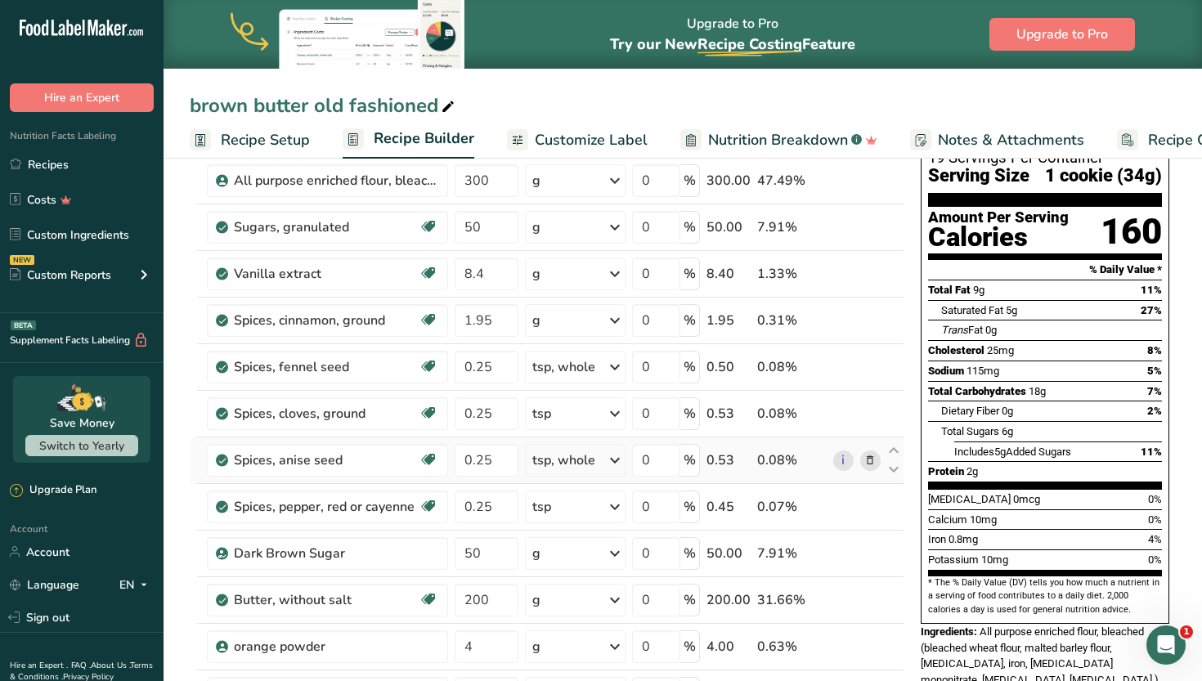
scroll to position [123, 0]
